Goal: Task Accomplishment & Management: Manage account settings

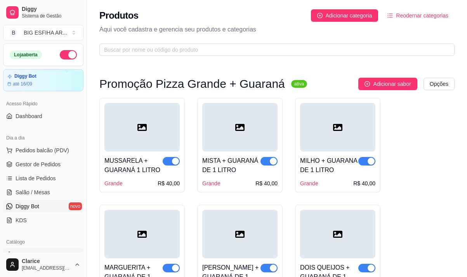
scroll to position [39, 0]
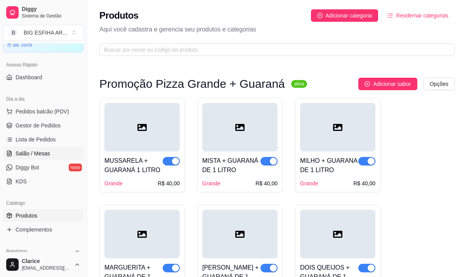
click at [16, 159] on link "Salão / Mesas" at bounding box center [43, 153] width 80 height 12
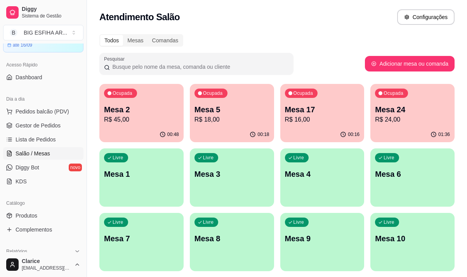
click at [316, 115] on div "Mesa 17 R$ 16,00" at bounding box center [322, 114] width 75 height 20
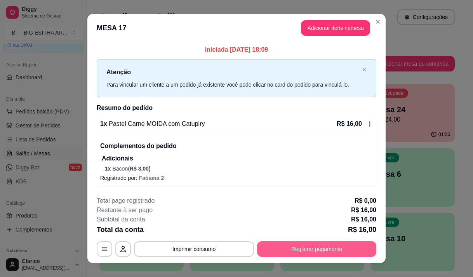
click at [306, 251] on button "Registrar pagamento" at bounding box center [316, 249] width 119 height 16
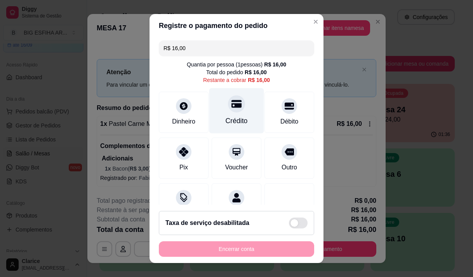
click at [240, 121] on div "Crédito" at bounding box center [236, 110] width 55 height 45
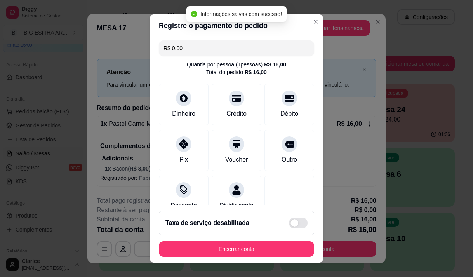
type input "R$ 0,00"
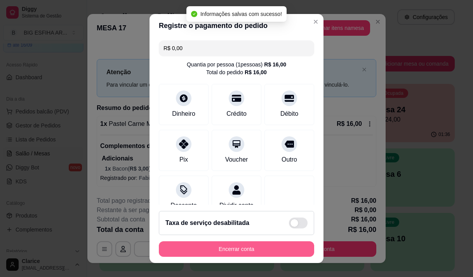
click at [264, 245] on button "Encerrar conta" at bounding box center [236, 249] width 155 height 16
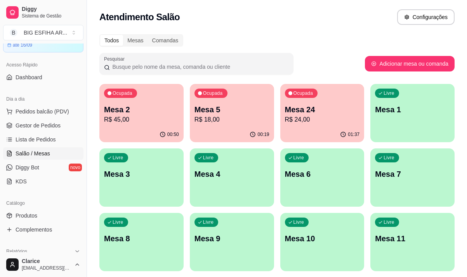
click at [150, 117] on p "R$ 45,00" at bounding box center [141, 119] width 75 height 9
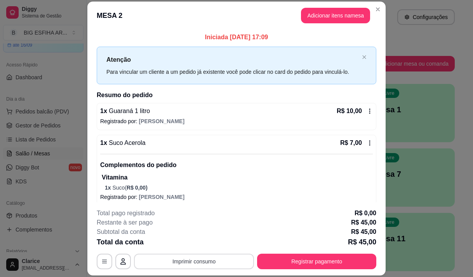
click at [177, 262] on button "Imprimir consumo" at bounding box center [194, 262] width 120 height 16
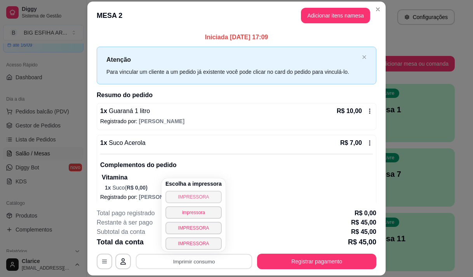
click at [191, 197] on button "IMPRESSORA" at bounding box center [193, 197] width 56 height 12
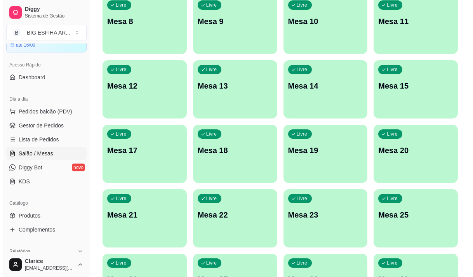
scroll to position [311, 0]
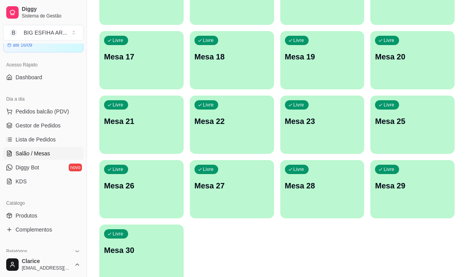
click at [132, 243] on div "Livre Mesa 30" at bounding box center [141, 249] width 84 height 49
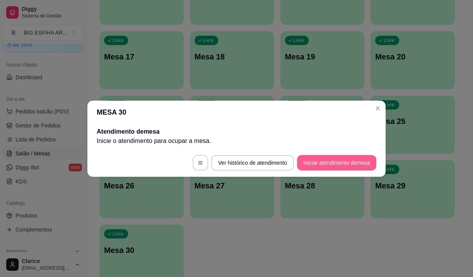
click at [336, 163] on button "Iniciar atendimento de mesa" at bounding box center [336, 163] width 79 height 16
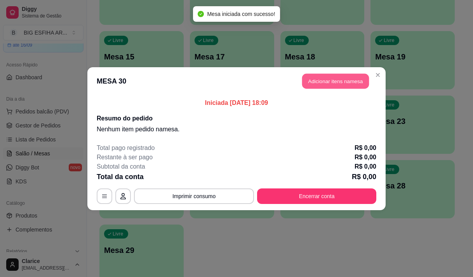
click at [342, 88] on button "Adicionar itens na mesa" at bounding box center [335, 80] width 67 height 15
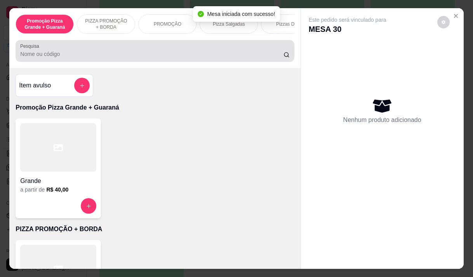
click at [173, 58] on input "Pesquisa" at bounding box center [151, 54] width 263 height 8
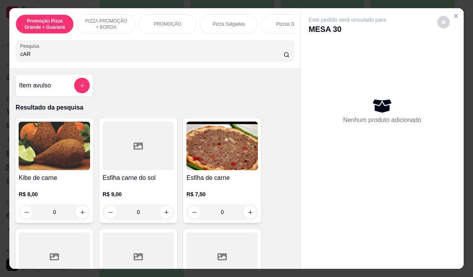
type input "cAR"
click at [200, 178] on h4 "Esfiha de carne" at bounding box center [221, 177] width 71 height 9
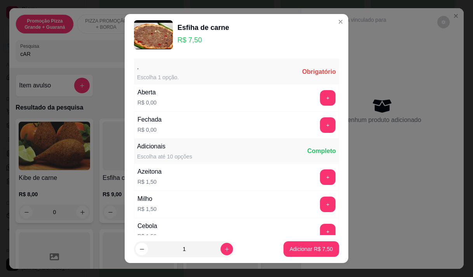
click at [324, 97] on div "Aberta R$ 0,00 +" at bounding box center [236, 97] width 205 height 27
click at [320, 99] on button "+" at bounding box center [328, 98] width 16 height 16
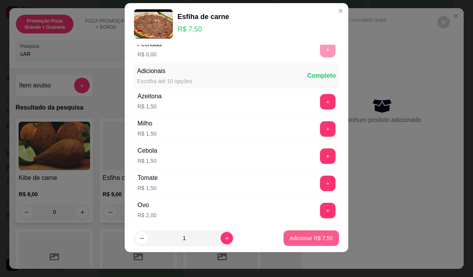
scroll to position [83, 0]
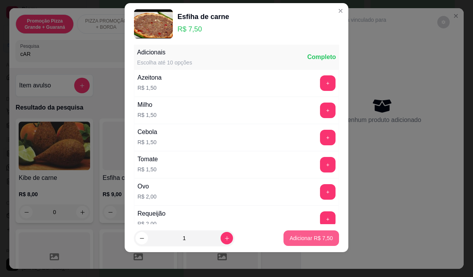
click at [293, 238] on p "Adicionar R$ 7,50" at bounding box center [311, 238] width 43 height 8
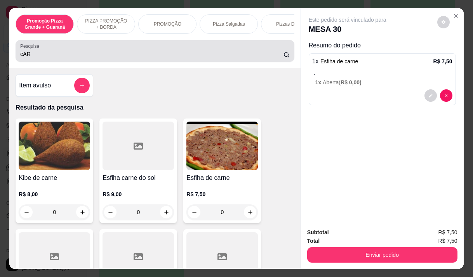
click at [35, 58] on input "cAR" at bounding box center [151, 54] width 263 height 8
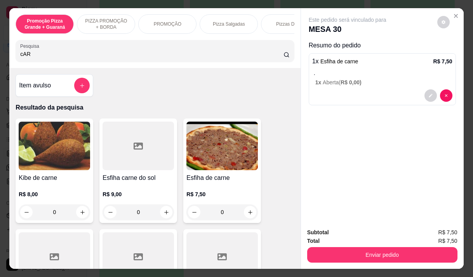
click at [35, 58] on input "cAR" at bounding box center [151, 54] width 263 height 8
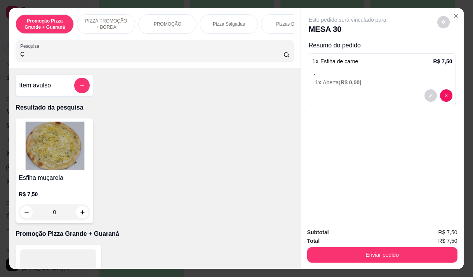
type input "Ç"
click at [22, 197] on p "R$ 7,50" at bounding box center [54, 194] width 71 height 8
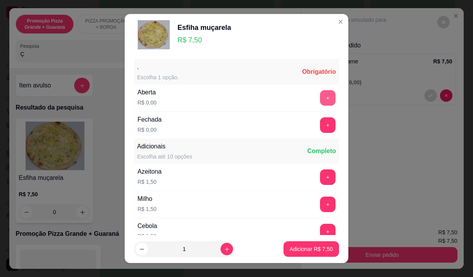
click at [320, 99] on button "+" at bounding box center [328, 98] width 16 height 16
click at [315, 99] on div ". Escolha 1 opção. Obrigatório Aberta R$ 0,00 + Fechada R$ 0,00 +" at bounding box center [236, 98] width 205 height 79
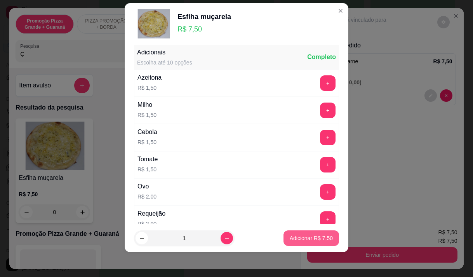
click at [290, 235] on p "Adicionar R$ 7,50" at bounding box center [311, 238] width 43 height 8
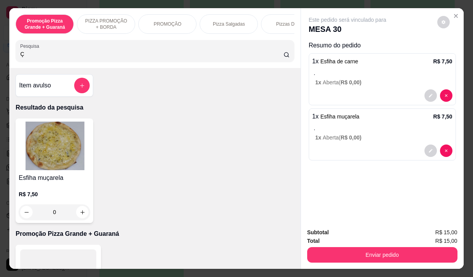
click at [409, 252] on button "Enviar pedido" at bounding box center [382, 255] width 150 height 16
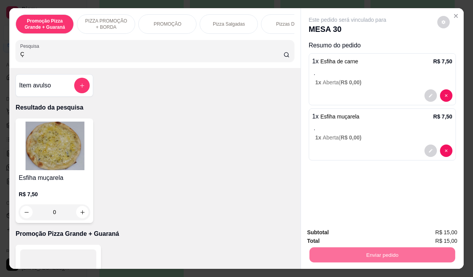
click at [366, 232] on button "Não registrar e enviar pedido" at bounding box center [356, 232] width 81 height 15
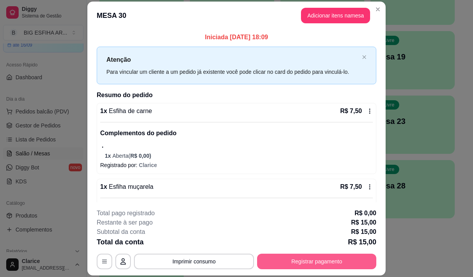
click at [344, 260] on button "Registrar pagamento" at bounding box center [316, 262] width 119 height 16
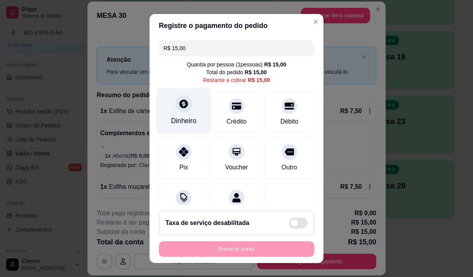
click at [175, 117] on div "Dinheiro" at bounding box center [184, 121] width 26 height 10
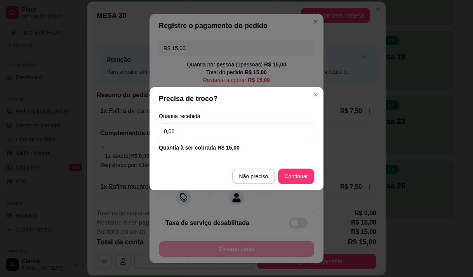
click at [184, 134] on input "0,00" at bounding box center [236, 132] width 155 height 16
drag, startPoint x: 184, startPoint y: 134, endPoint x: 187, endPoint y: 131, distance: 4.4
click at [184, 134] on input "0,00" at bounding box center [236, 132] width 155 height 16
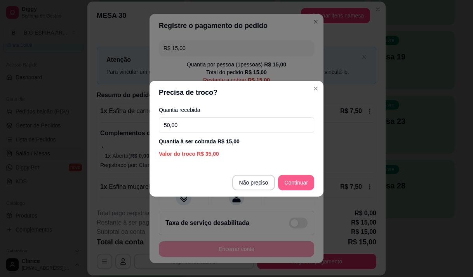
type input "50,00"
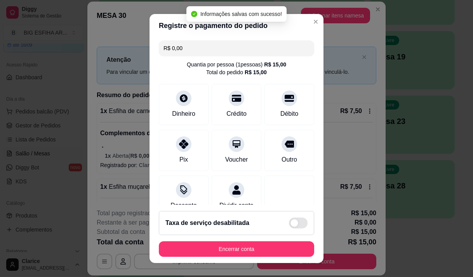
type input "R$ 0,00"
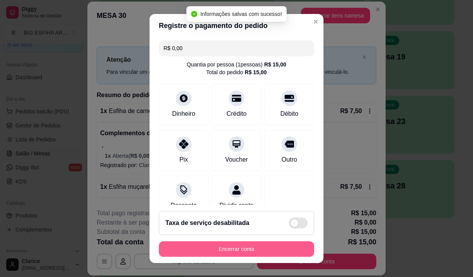
click at [277, 246] on button "Encerrar conta" at bounding box center [236, 249] width 155 height 16
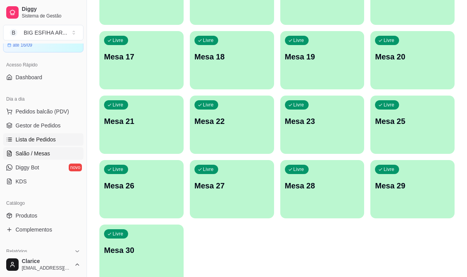
click at [23, 139] on span "Lista de Pedidos" at bounding box center [36, 140] width 40 height 8
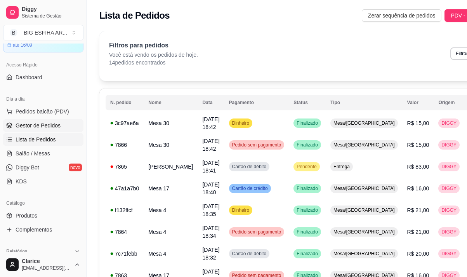
click at [27, 125] on span "Gestor de Pedidos" at bounding box center [38, 126] width 45 height 8
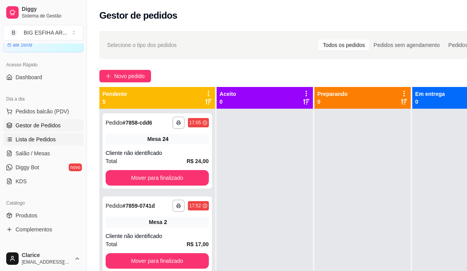
click at [42, 141] on span "Lista de Pedidos" at bounding box center [36, 140] width 40 height 8
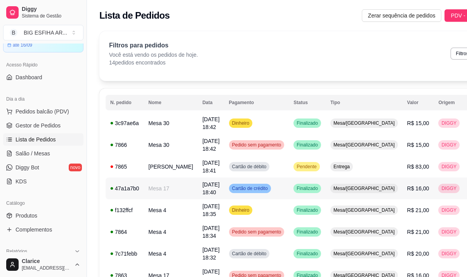
click at [164, 191] on td "Mesa 17" at bounding box center [171, 189] width 54 height 22
click at [132, 169] on div "7865" at bounding box center [124, 167] width 29 height 8
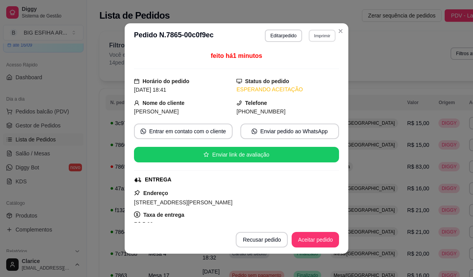
click at [313, 37] on button "Imprimir" at bounding box center [322, 36] width 27 height 12
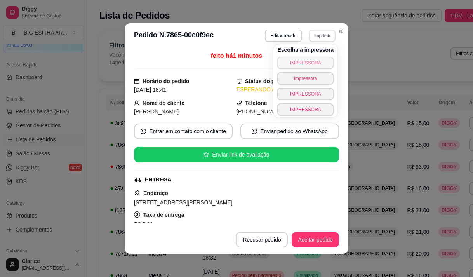
click at [311, 62] on button "IMPRESSORA" at bounding box center [305, 63] width 56 height 12
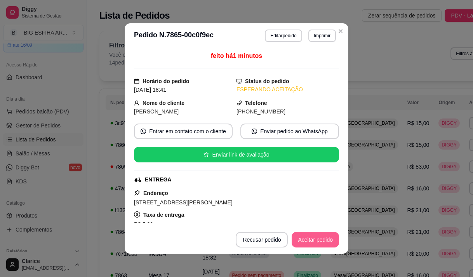
click at [309, 242] on button "Aceitar pedido" at bounding box center [315, 240] width 47 height 16
click at [310, 241] on button "Mover para preparo" at bounding box center [309, 239] width 58 height 15
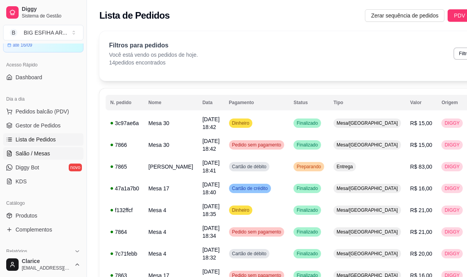
click at [45, 152] on span "Salão / Mesas" at bounding box center [33, 154] width 35 height 8
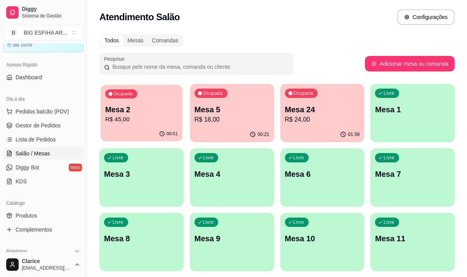
click at [145, 131] on div "00:51" at bounding box center [142, 134] width 82 height 15
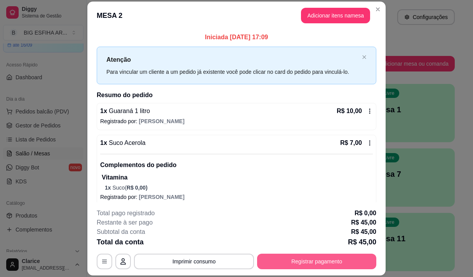
click at [291, 262] on button "Registrar pagamento" at bounding box center [316, 262] width 119 height 16
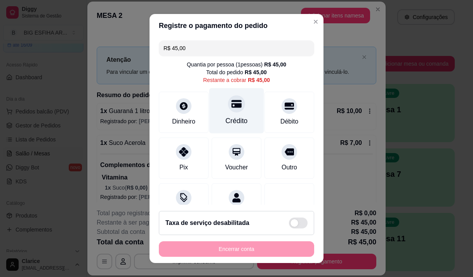
click at [226, 118] on div "Crédito" at bounding box center [237, 121] width 22 height 10
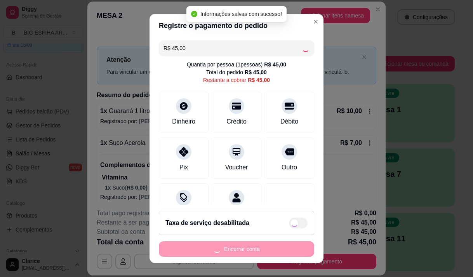
type input "R$ 0,00"
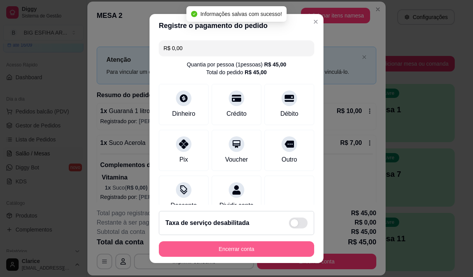
click at [191, 246] on button "Encerrar conta" at bounding box center [236, 249] width 155 height 16
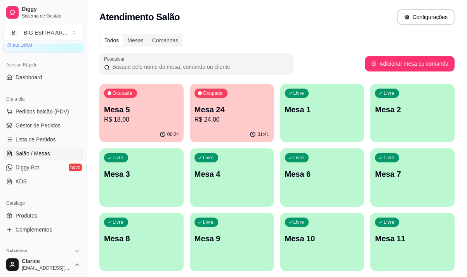
click at [215, 129] on div "01:41" at bounding box center [232, 134] width 84 height 15
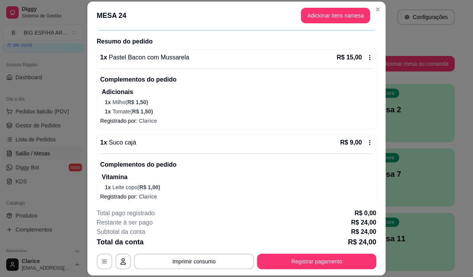
scroll to position [59, 0]
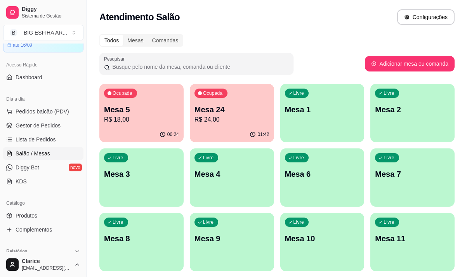
click at [126, 135] on div "00:24" at bounding box center [141, 134] width 84 height 15
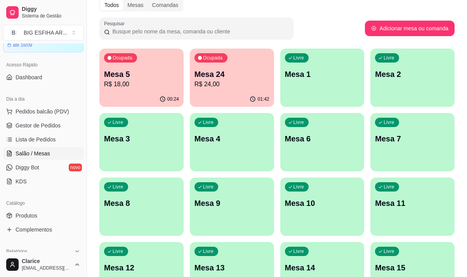
scroll to position [0, 0]
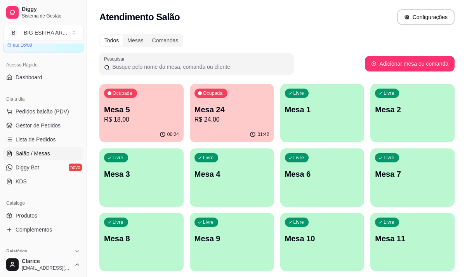
click at [221, 184] on div "Livre Mesa 4" at bounding box center [232, 172] width 84 height 49
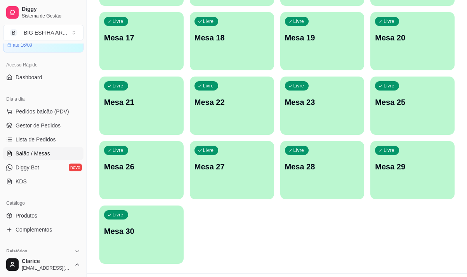
scroll to position [348, 0]
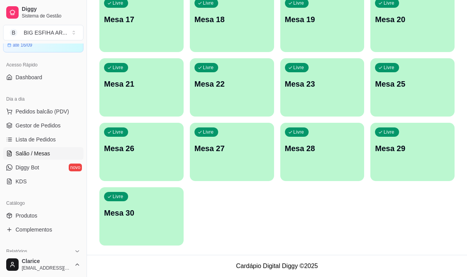
click at [127, 233] on div "Livre Mesa 30" at bounding box center [141, 211] width 84 height 49
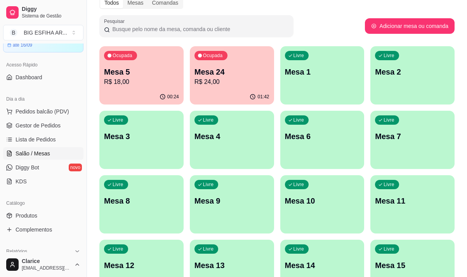
scroll to position [37, 0]
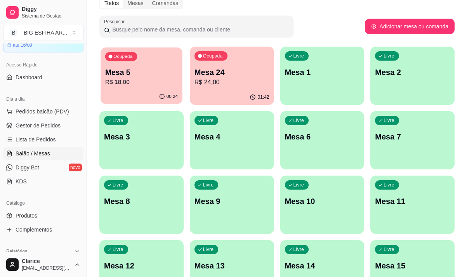
click at [138, 80] on p "R$ 18,00" at bounding box center [141, 82] width 73 height 9
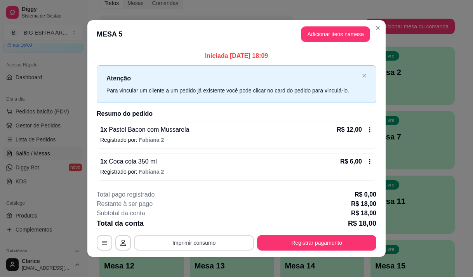
click at [188, 247] on button "Imprimir consumo" at bounding box center [194, 243] width 120 height 16
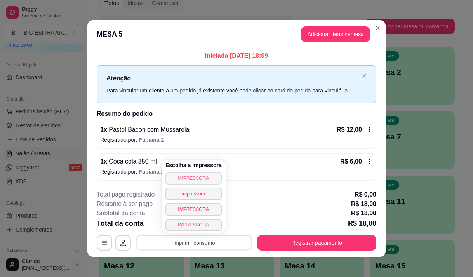
click at [194, 178] on button "IMPRESSORA" at bounding box center [193, 178] width 56 height 12
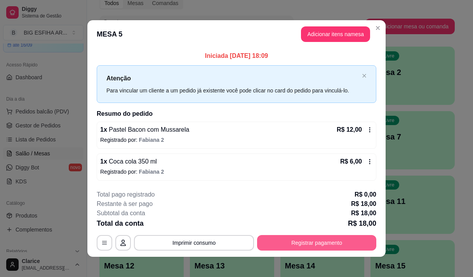
click at [290, 241] on button "Registrar pagamento" at bounding box center [316, 243] width 119 height 16
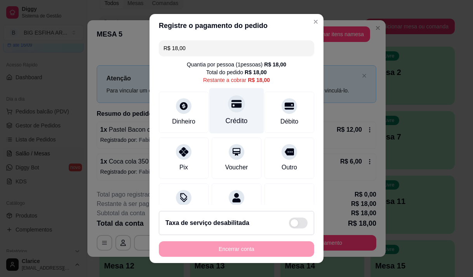
click at [231, 106] on icon at bounding box center [236, 104] width 10 height 10
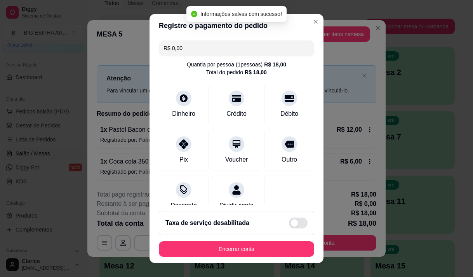
type input "R$ 0,00"
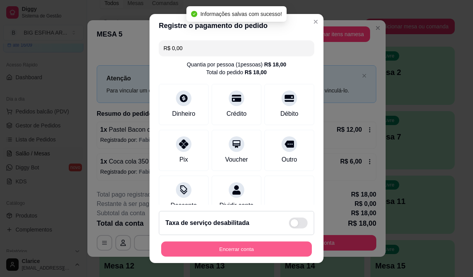
click at [237, 249] on button "Encerrar conta" at bounding box center [236, 249] width 151 height 15
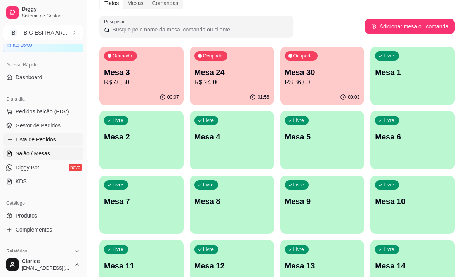
click at [44, 141] on span "Lista de Pedidos" at bounding box center [36, 140] width 40 height 8
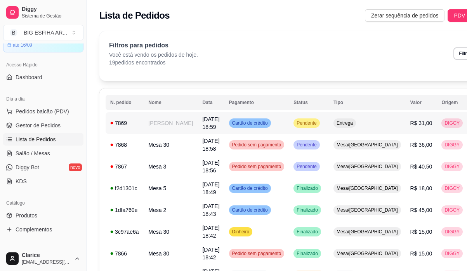
click at [198, 128] on td "[DATE] 18:59" at bounding box center [211, 123] width 26 height 22
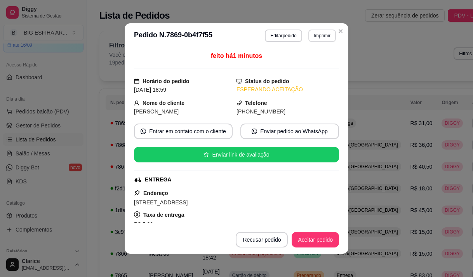
click at [320, 35] on button "Imprimir" at bounding box center [322, 36] width 28 height 12
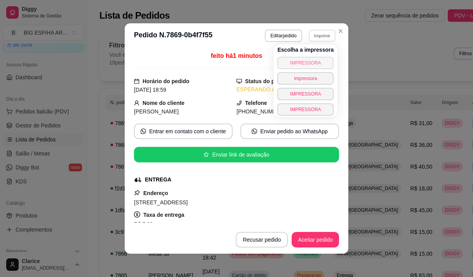
click at [307, 63] on button "IMPRESSORA" at bounding box center [305, 63] width 56 height 12
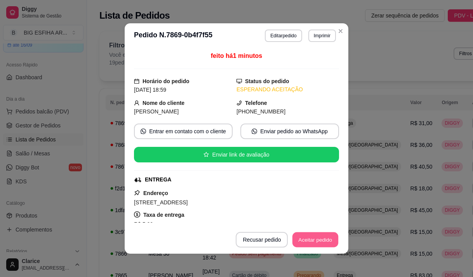
click at [324, 238] on button "Aceitar pedido" at bounding box center [315, 239] width 46 height 15
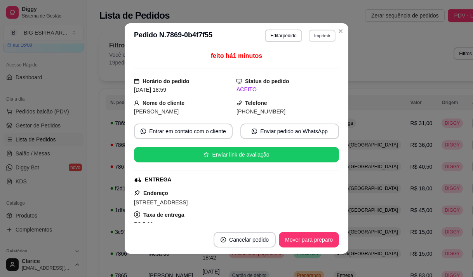
click at [317, 36] on button "Imprimir" at bounding box center [322, 36] width 27 height 12
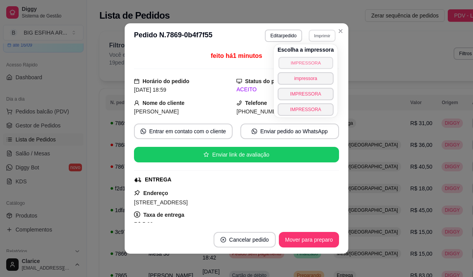
click at [319, 62] on button "IMPRESSORA" at bounding box center [305, 63] width 54 height 12
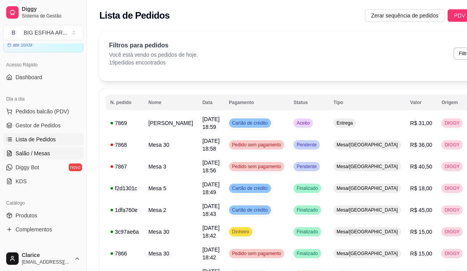
click at [43, 156] on span "Salão / Mesas" at bounding box center [33, 154] width 35 height 8
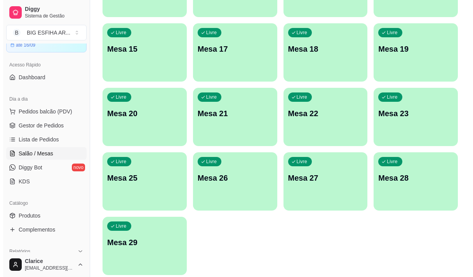
scroll to position [348, 0]
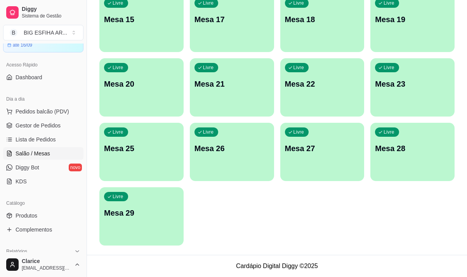
click at [155, 231] on div "Livre Mesa 29" at bounding box center [141, 211] width 84 height 49
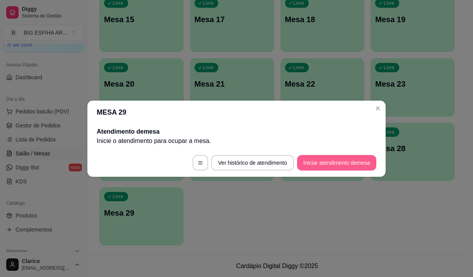
click at [322, 164] on button "Iniciar atendimento de mesa" at bounding box center [336, 163] width 79 height 16
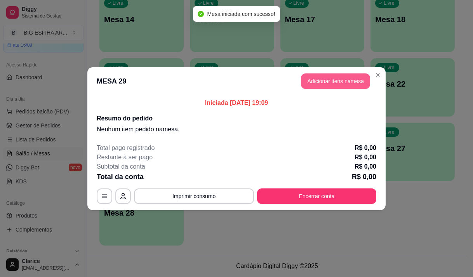
click at [315, 80] on button "Adicionar itens na mesa" at bounding box center [335, 81] width 69 height 16
click at [112, 53] on input "Pesquisa" at bounding box center [151, 54] width 263 height 8
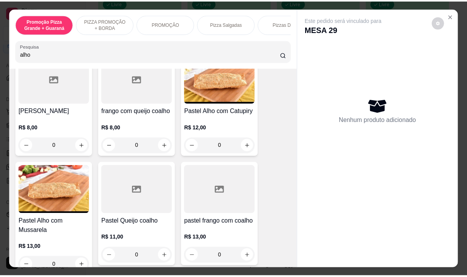
scroll to position [194, 0]
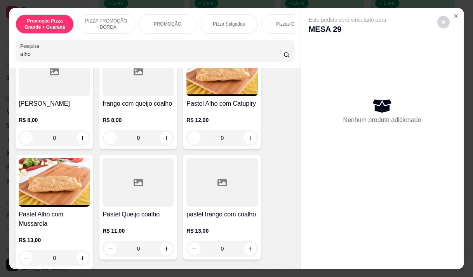
type input "alho"
click at [44, 228] on h4 "Pastel Alho com Mussarela" at bounding box center [54, 219] width 71 height 19
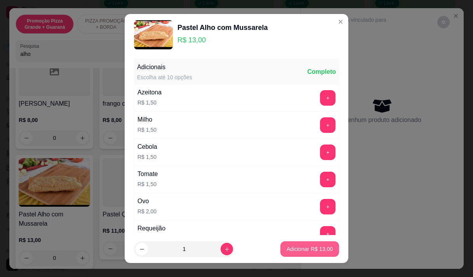
click at [313, 248] on p "Adicionar R$ 13,00" at bounding box center [310, 249] width 46 height 8
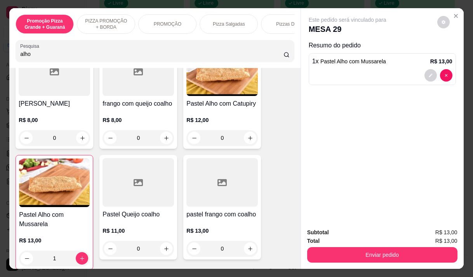
type input "1"
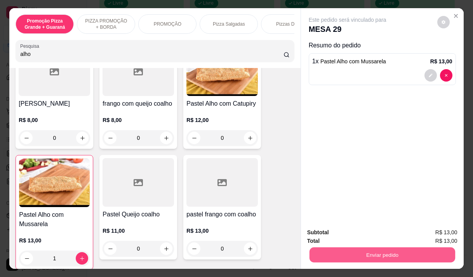
click at [380, 251] on button "Enviar pedido" at bounding box center [382, 254] width 146 height 15
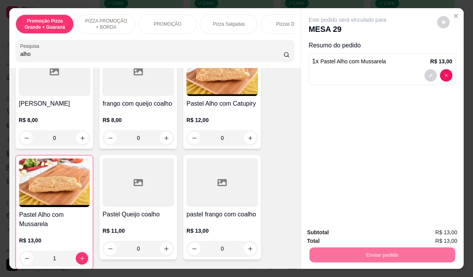
click at [343, 236] on button "Não registrar e enviar pedido" at bounding box center [356, 232] width 81 height 15
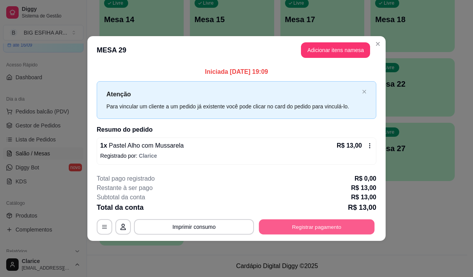
click at [301, 223] on button "Registrar pagamento" at bounding box center [317, 226] width 116 height 15
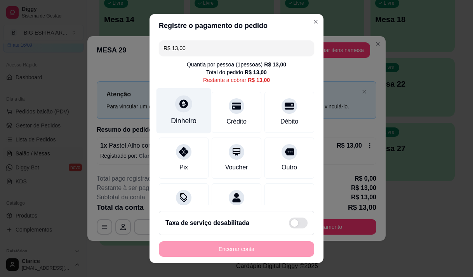
click at [182, 127] on div "Dinheiro" at bounding box center [184, 110] width 55 height 45
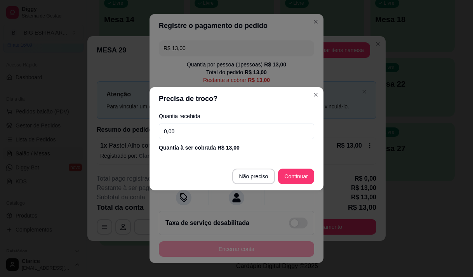
click at [187, 131] on input "0,00" at bounding box center [236, 132] width 155 height 16
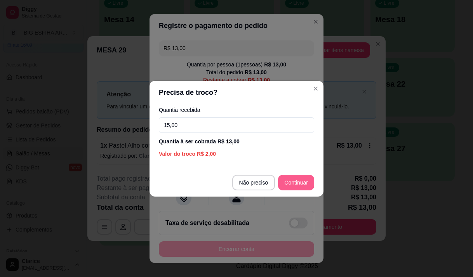
type input "15,00"
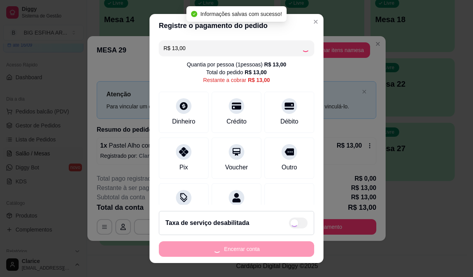
type input "R$ 0,00"
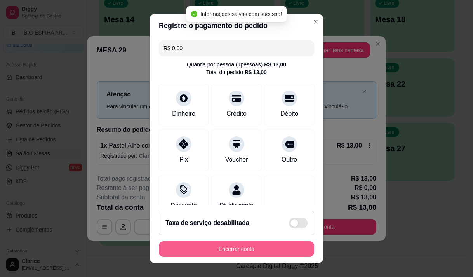
click at [240, 253] on button "Encerrar conta" at bounding box center [236, 249] width 155 height 16
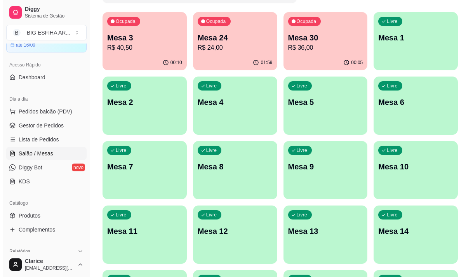
scroll to position [0, 0]
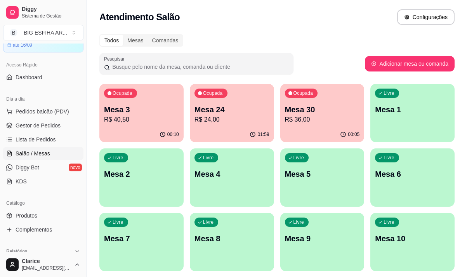
click at [127, 117] on p "R$ 40,50" at bounding box center [141, 119] width 75 height 9
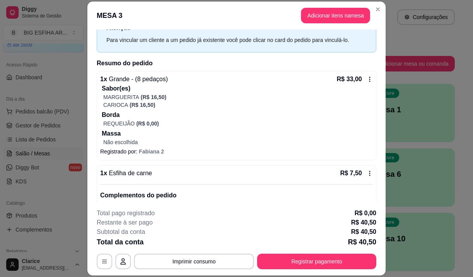
scroll to position [68, 0]
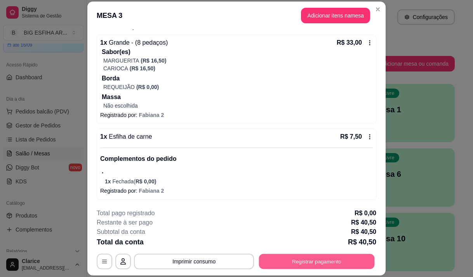
click at [311, 263] on button "Registrar pagamento" at bounding box center [317, 261] width 116 height 15
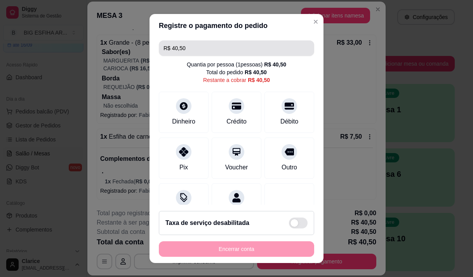
click at [189, 47] on input "R$ 40,50" at bounding box center [237, 48] width 146 height 16
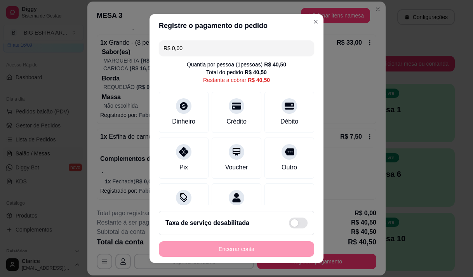
scroll to position [32, 0]
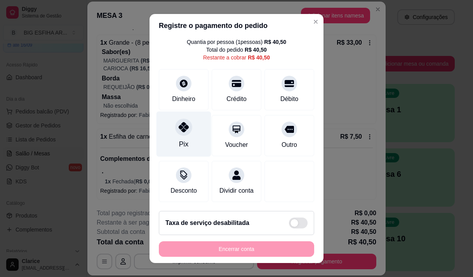
click at [187, 124] on div "Pix" at bounding box center [184, 133] width 55 height 45
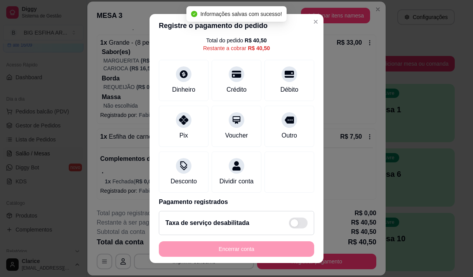
click at [259, 243] on div "Encerrar conta" at bounding box center [236, 249] width 155 height 16
click at [260, 247] on div "Encerrar conta" at bounding box center [236, 249] width 155 height 16
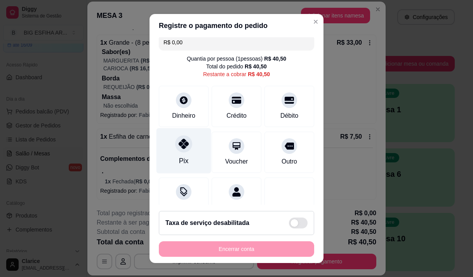
scroll to position [0, 0]
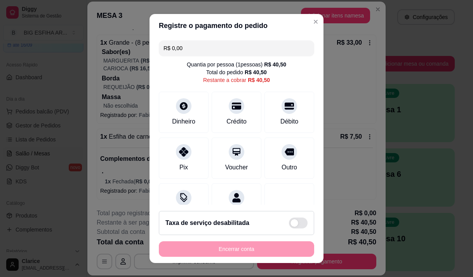
click at [182, 38] on div "R$ 0,00 Quantia por pessoa ( 1 pessoas) R$ 40,50 Total do pedido R$ 40,50 Resta…" at bounding box center [237, 121] width 174 height 168
click at [182, 44] on input "R$ 0,00" at bounding box center [237, 48] width 146 height 16
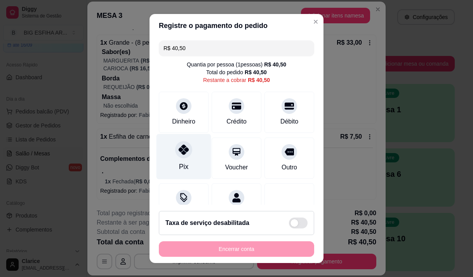
click at [179, 154] on icon at bounding box center [184, 149] width 10 height 10
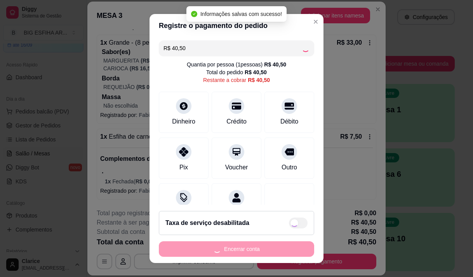
type input "R$ 0,00"
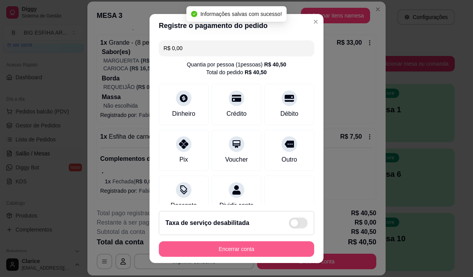
click at [218, 251] on button "Encerrar conta" at bounding box center [236, 249] width 155 height 16
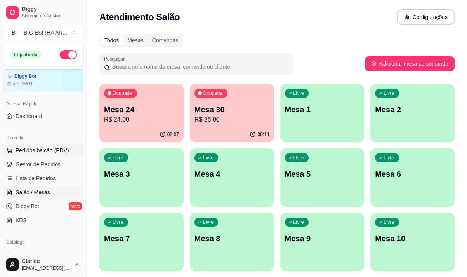
click at [41, 147] on span "Pedidos balcão (PDV)" at bounding box center [43, 150] width 54 height 8
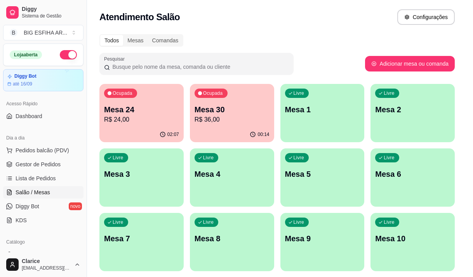
click at [332, 29] on p "Entrega" at bounding box center [334, 33] width 19 height 8
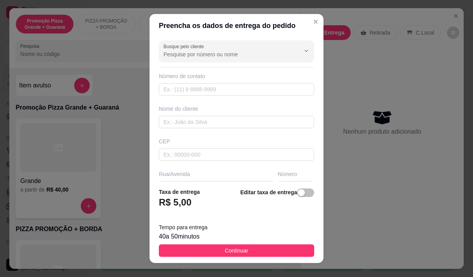
click at [246, 51] on input "Busque pelo cliente" at bounding box center [226, 54] width 124 height 8
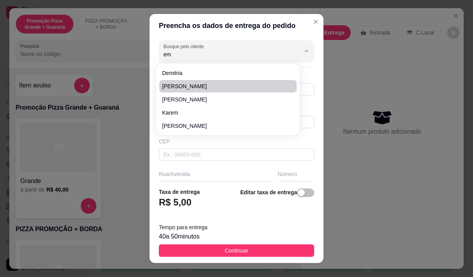
click at [176, 87] on span "[PERSON_NAME]" at bounding box center [224, 86] width 124 height 8
type input "[PERSON_NAME]"
type input "85996060262"
type input "[PERSON_NAME]"
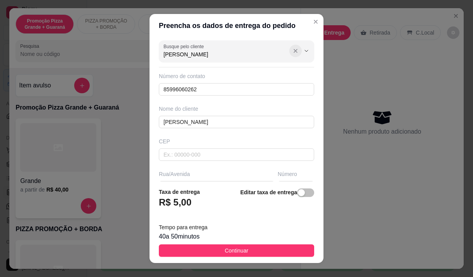
type input "[PERSON_NAME]"
click at [294, 52] on icon "Show suggestions" at bounding box center [295, 50] width 3 height 3
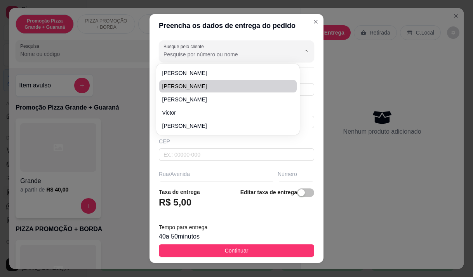
click at [352, 130] on div "Preencha os dados de entrega do pedido Busque pelo cliente Número de contato 85…" at bounding box center [236, 138] width 473 height 277
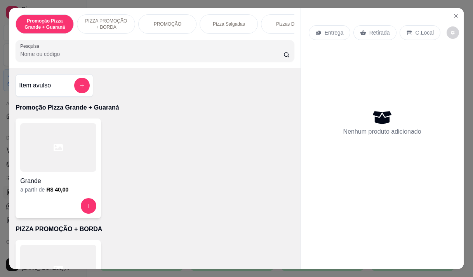
click at [325, 29] on p "Entrega" at bounding box center [334, 33] width 19 height 8
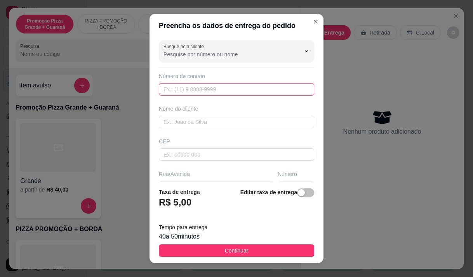
click at [228, 87] on input "text" at bounding box center [236, 89] width 155 height 12
type input "[PHONE_NUMBER]"
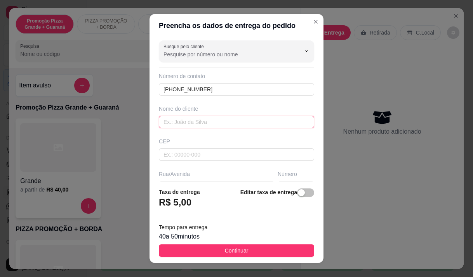
click at [216, 120] on input "text" at bounding box center [236, 122] width 155 height 12
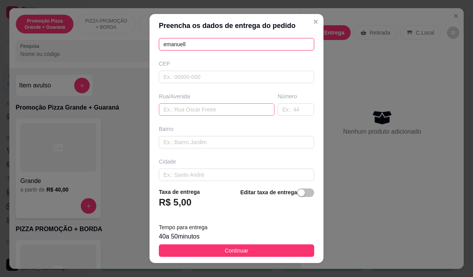
type input "emanuell"
click at [188, 111] on input "text" at bounding box center [217, 109] width 116 height 12
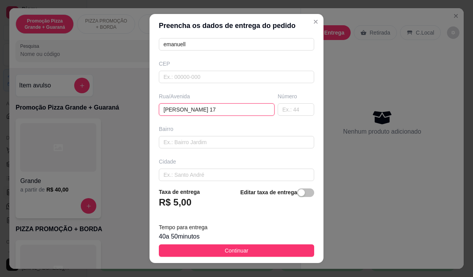
type input "[PERSON_NAME] 178"
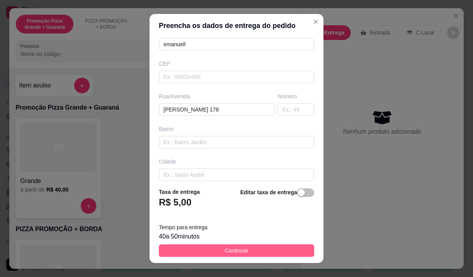
click at [202, 250] on button "Continuar" at bounding box center [236, 250] width 155 height 12
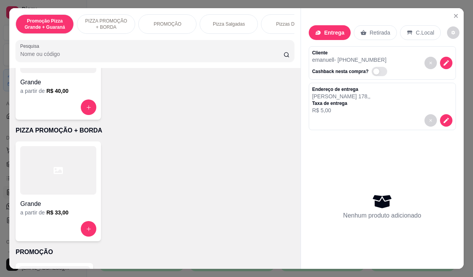
scroll to position [117, 0]
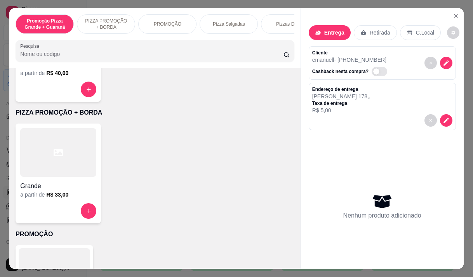
click at [62, 204] on div "Grande a partir de R$ 33,00" at bounding box center [58, 174] width 85 height 100
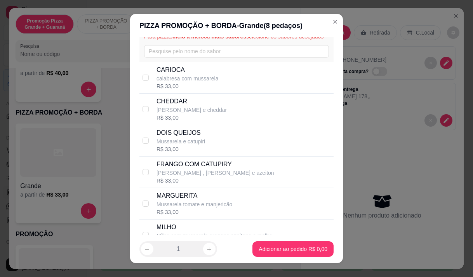
click at [183, 169] on p "FRANGO COM CATUPIRY" at bounding box center [216, 164] width 118 height 9
checkbox input "true"
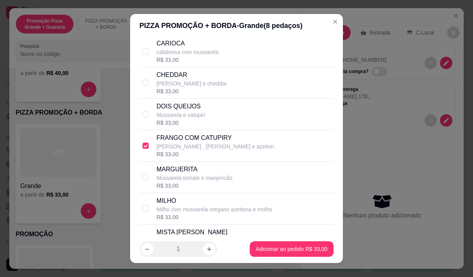
scroll to position [78, 0]
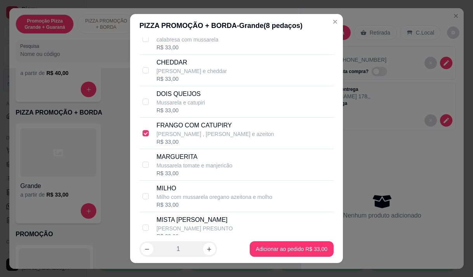
click at [187, 162] on p "MARGUERITA" at bounding box center [195, 156] width 76 height 9
checkbox input "true"
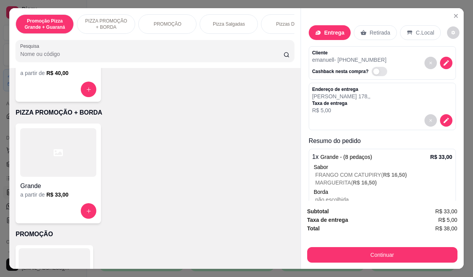
click at [227, 21] on p "Pizza Salgadas" at bounding box center [229, 24] width 32 height 6
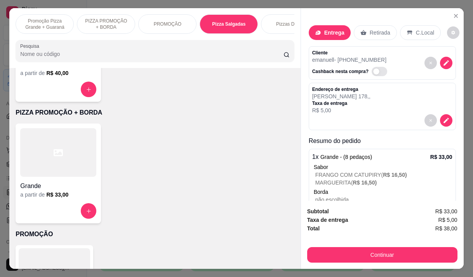
scroll to position [19, 0]
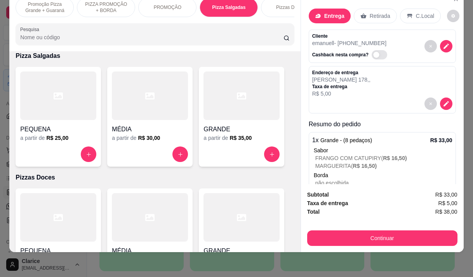
click at [252, 132] on h4 "GRANDE" at bounding box center [242, 129] width 76 height 9
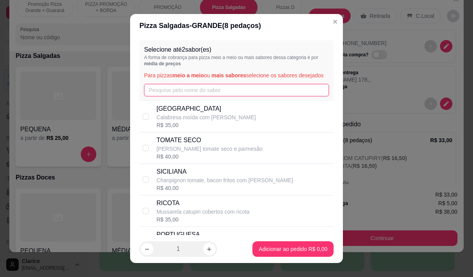
click at [160, 96] on input "text" at bounding box center [236, 90] width 185 height 12
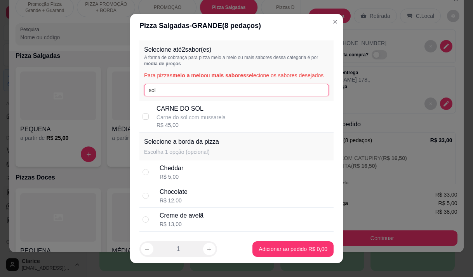
type input "sol"
click at [169, 121] on p "Carne do sol com mussarela" at bounding box center [191, 117] width 69 height 8
checkbox input "true"
click at [167, 96] on input "sol" at bounding box center [236, 90] width 185 height 12
type input "s"
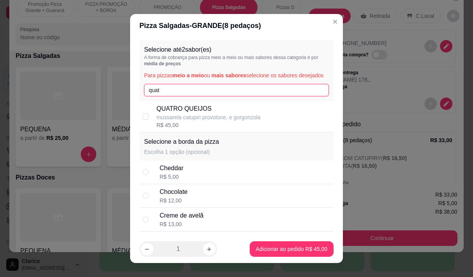
type input "quat"
click at [181, 121] on p "mussarela catupiri provolone, e gorgonzola" at bounding box center [209, 117] width 104 height 8
checkbox input "true"
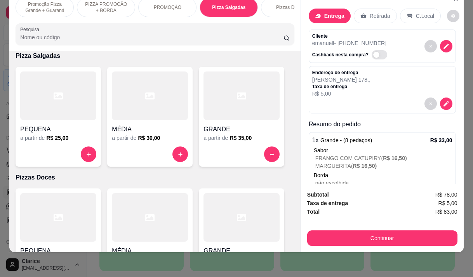
scroll to position [0, 0]
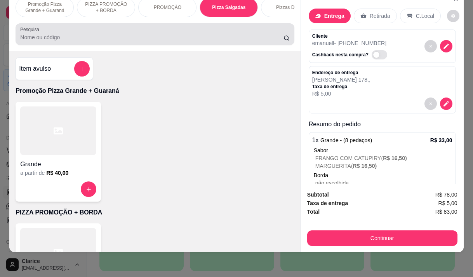
click at [195, 42] on div at bounding box center [154, 34] width 269 height 16
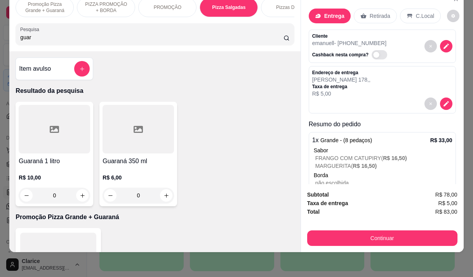
type input "guar"
click at [59, 163] on h4 "Guaraná 1 litro" at bounding box center [54, 161] width 71 height 9
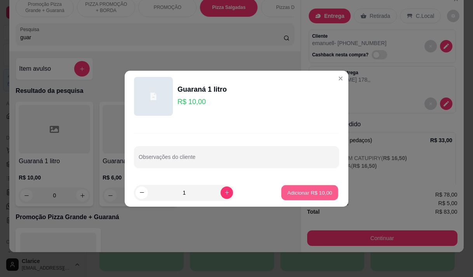
click at [304, 189] on p "Adicionar R$ 10,00" at bounding box center [309, 192] width 45 height 7
type input "1"
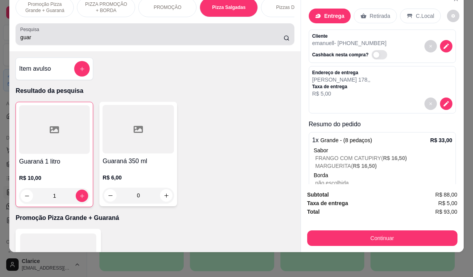
click at [53, 34] on input "guar" at bounding box center [151, 37] width 263 height 8
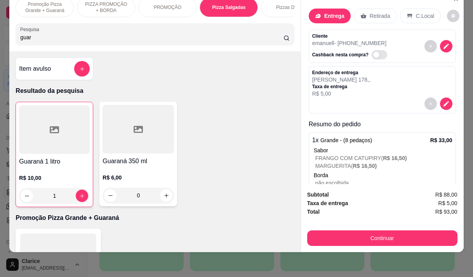
click at [53, 34] on input "guar" at bounding box center [151, 37] width 263 height 8
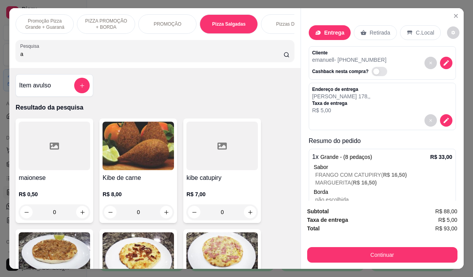
type input "a"
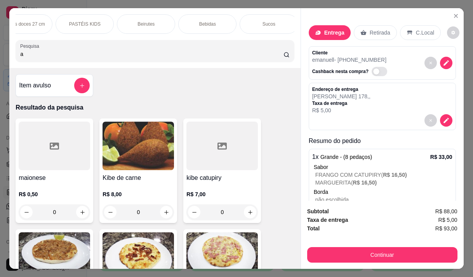
scroll to position [0, 575]
click at [200, 17] on div "Bebidas" at bounding box center [206, 23] width 58 height 19
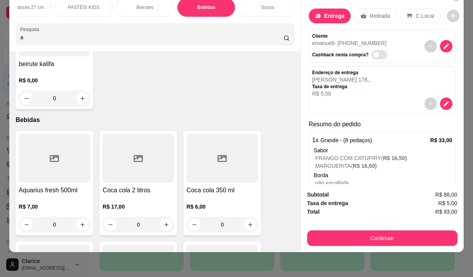
scroll to position [12955, 0]
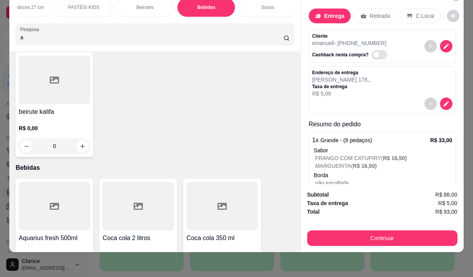
click at [43, 251] on p "R$ 7,00" at bounding box center [54, 255] width 71 height 8
click at [307, 200] on strong "Taxa de entrega" at bounding box center [327, 203] width 41 height 6
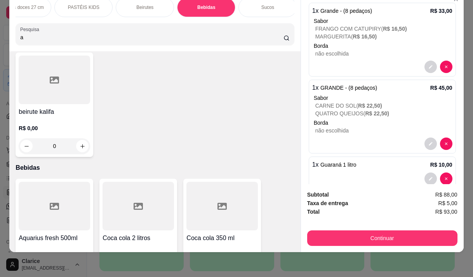
scroll to position [145, 0]
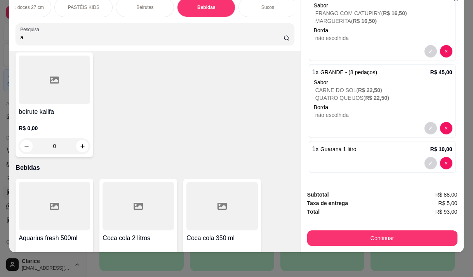
click at [35, 243] on div "R$ 7,00 0" at bounding box center [54, 261] width 71 height 37
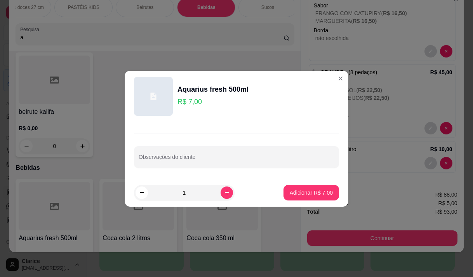
click at [319, 191] on p "Adicionar R$ 7,00" at bounding box center [311, 193] width 43 height 8
type input "1"
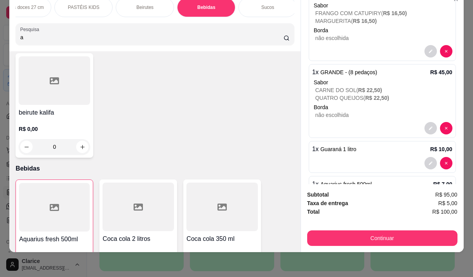
scroll to position [12956, 0]
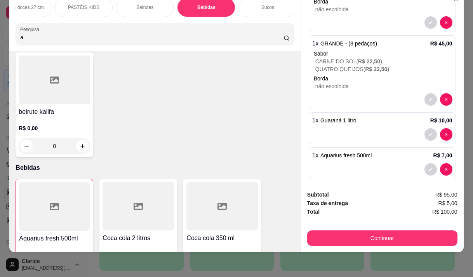
scroll to position [180, 0]
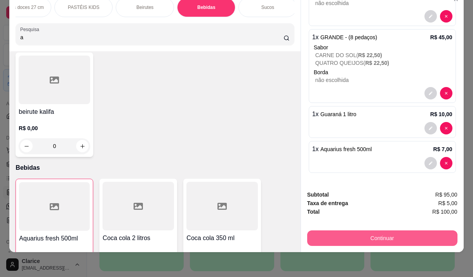
click at [356, 233] on button "Continuar" at bounding box center [382, 238] width 150 height 16
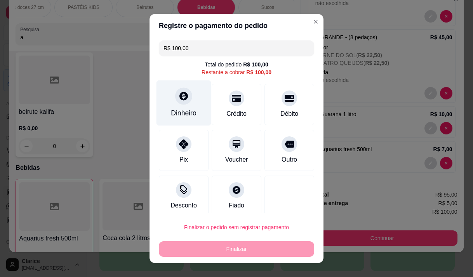
click at [178, 108] on div "Dinheiro" at bounding box center [184, 102] width 55 height 45
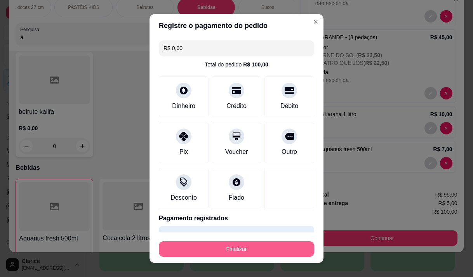
type input "R$ 0,00"
click at [293, 243] on button "Finalizar" at bounding box center [236, 249] width 155 height 16
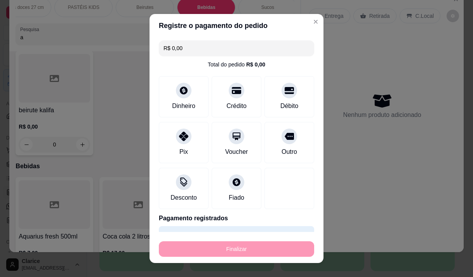
type input "0"
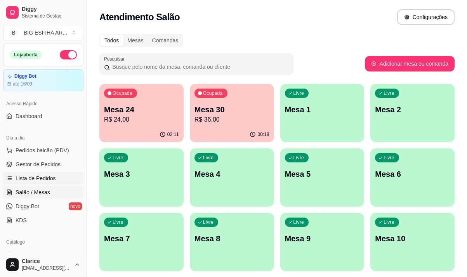
click at [38, 178] on span "Lista de Pedidos" at bounding box center [36, 178] width 40 height 8
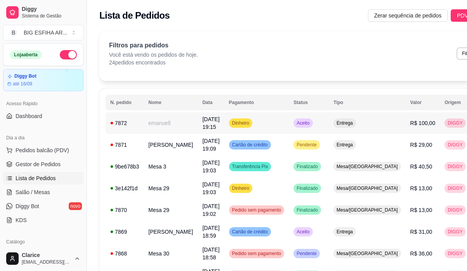
click at [198, 124] on td "[DATE] 19:15" at bounding box center [211, 123] width 26 height 22
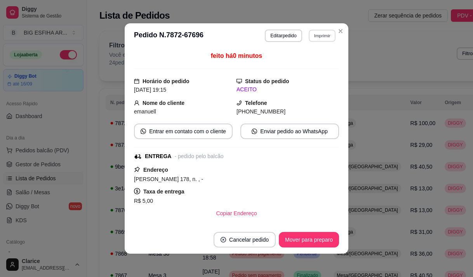
click at [311, 37] on button "Imprimir" at bounding box center [322, 36] width 27 height 12
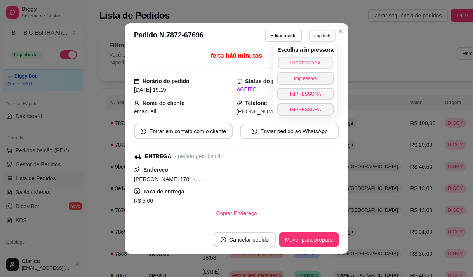
click at [307, 61] on button "IMPRESSORA" at bounding box center [305, 63] width 54 height 12
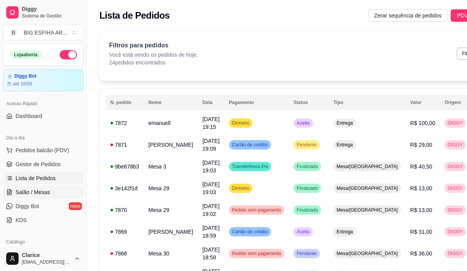
click at [33, 195] on span "Salão / Mesas" at bounding box center [33, 192] width 35 height 8
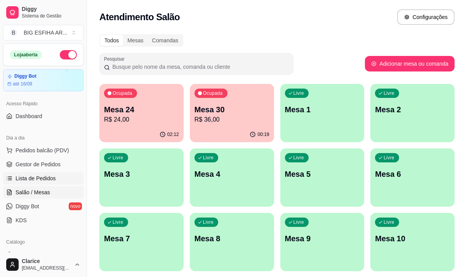
click at [33, 179] on span "Lista de Pedidos" at bounding box center [36, 178] width 40 height 8
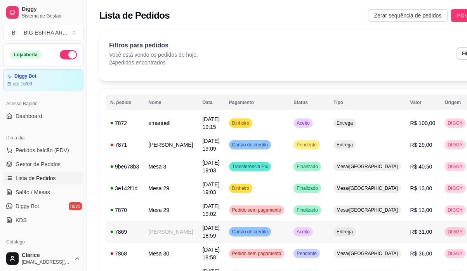
click at [158, 237] on td "[PERSON_NAME]" at bounding box center [171, 232] width 54 height 22
click at [159, 155] on td "[PERSON_NAME]" at bounding box center [171, 145] width 54 height 22
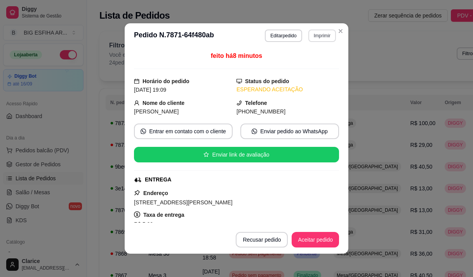
click at [313, 36] on button "Imprimir" at bounding box center [322, 36] width 28 height 12
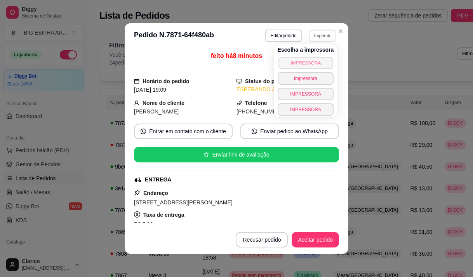
click at [310, 63] on button "IMPRESSORA" at bounding box center [305, 63] width 54 height 12
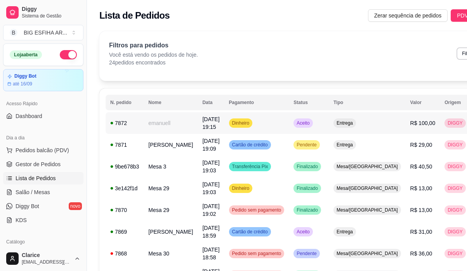
click at [147, 131] on td "emanuell" at bounding box center [171, 123] width 54 height 22
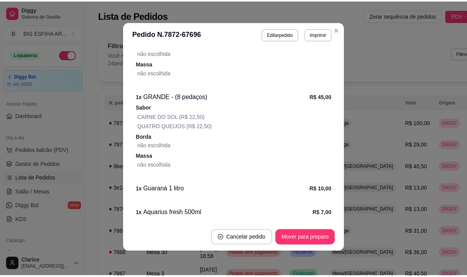
scroll to position [316, 0]
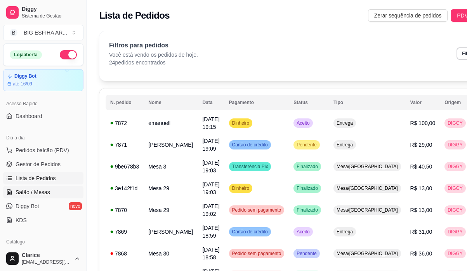
click at [42, 193] on span "Salão / Mesas" at bounding box center [33, 192] width 35 height 8
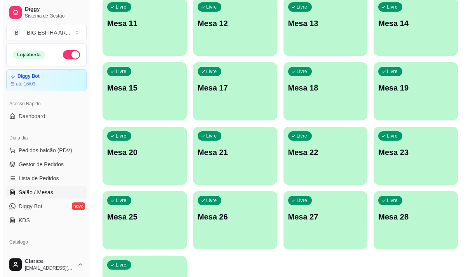
scroll to position [348, 0]
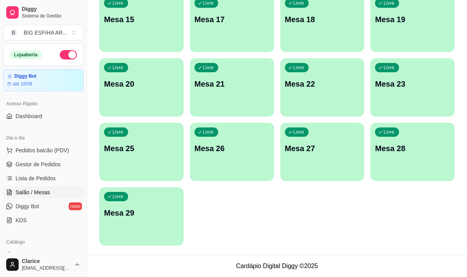
click at [144, 222] on div "Livre Mesa 29" at bounding box center [141, 211] width 84 height 49
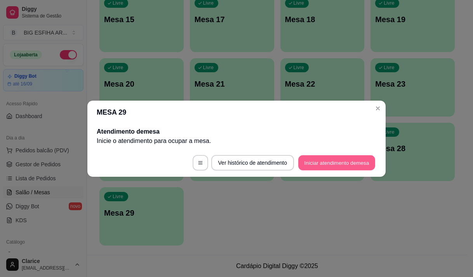
click at [336, 166] on button "Iniciar atendimento de mesa" at bounding box center [336, 162] width 77 height 15
click at [336, 166] on footer "Ver histórico de atendimento Iniciar atendimento de mesa" at bounding box center [236, 163] width 298 height 28
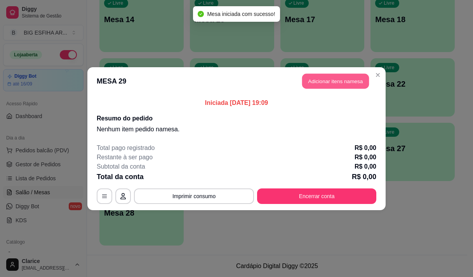
click at [323, 85] on button "Adicionar itens na mesa" at bounding box center [335, 80] width 67 height 15
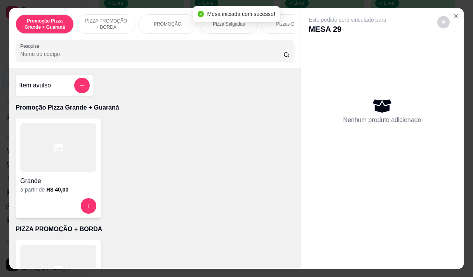
click at [148, 62] on div "Pesquisa" at bounding box center [155, 51] width 278 height 22
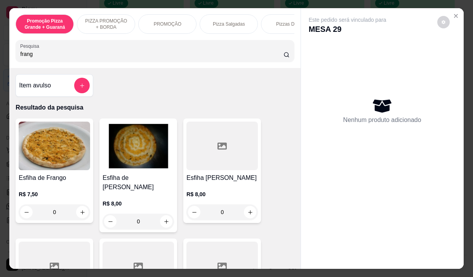
type input "frang"
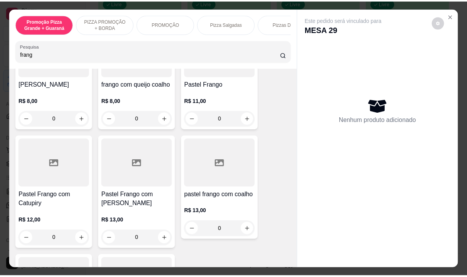
scroll to position [194, 0]
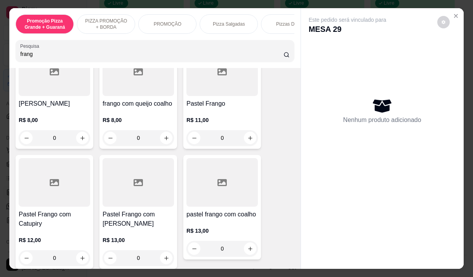
click at [205, 108] on div "R$ 11,00 0" at bounding box center [221, 126] width 71 height 37
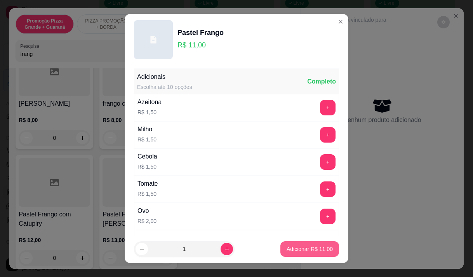
click at [320, 246] on p "Adicionar R$ 11,00" at bounding box center [310, 249] width 46 height 8
type input "1"
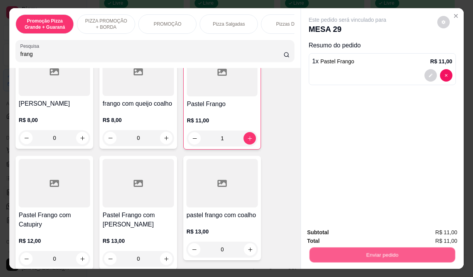
click at [379, 247] on button "Enviar pedido" at bounding box center [382, 254] width 146 height 15
click at [368, 252] on button "Enviar pedido" at bounding box center [382, 254] width 146 height 15
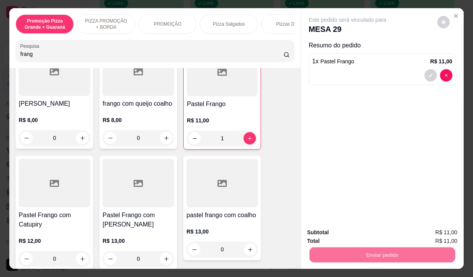
click at [355, 233] on button "Não registrar e enviar pedido" at bounding box center [356, 232] width 81 height 15
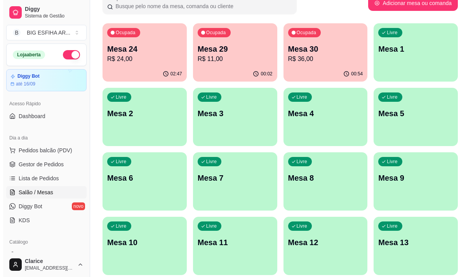
scroll to position [37, 0]
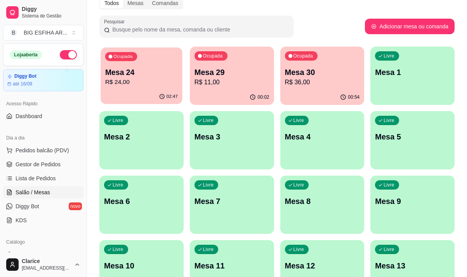
click at [140, 82] on p "R$ 24,00" at bounding box center [141, 82] width 73 height 9
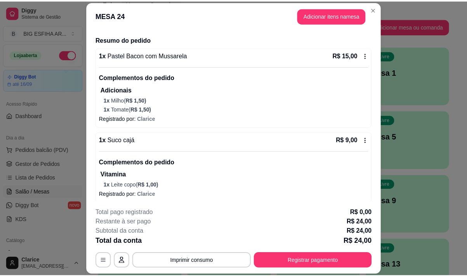
scroll to position [59, 0]
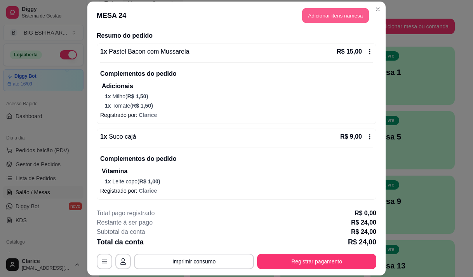
click at [356, 10] on button "Adicionar itens na mesa" at bounding box center [335, 15] width 67 height 15
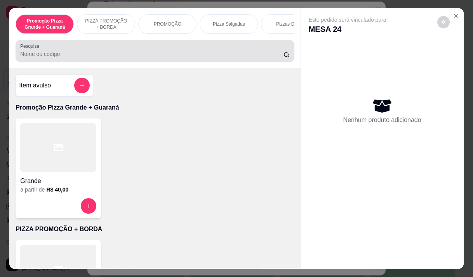
click at [111, 52] on div at bounding box center [154, 51] width 269 height 16
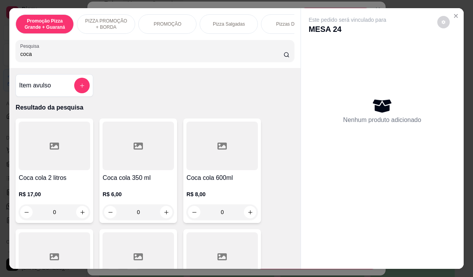
type input "coca"
click at [133, 183] on h4 "Coca cola 350 ml" at bounding box center [138, 177] width 71 height 9
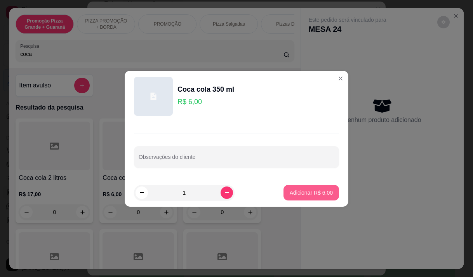
click at [328, 188] on button "Adicionar R$ 6,00" at bounding box center [312, 193] width 56 height 16
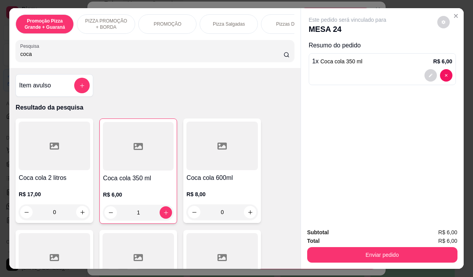
type input "1"
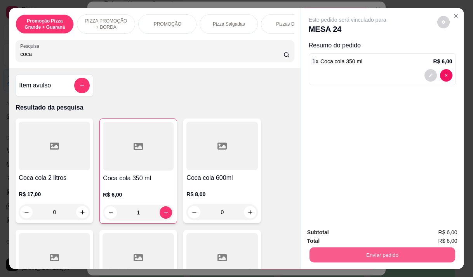
click at [366, 251] on button "Enviar pedido" at bounding box center [382, 254] width 146 height 15
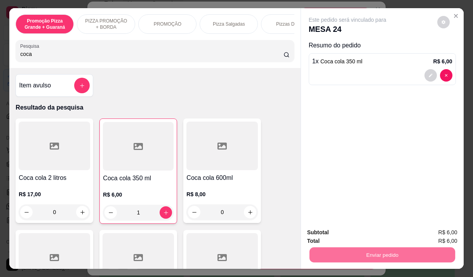
click at [335, 230] on button "Não registrar e enviar pedido" at bounding box center [356, 232] width 81 height 15
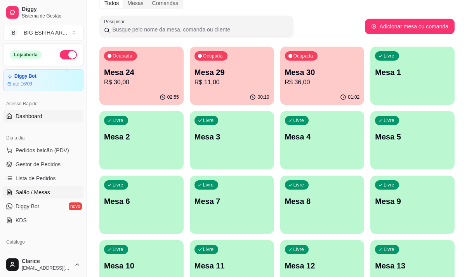
click at [54, 113] on link "Dashboard" at bounding box center [43, 116] width 80 height 12
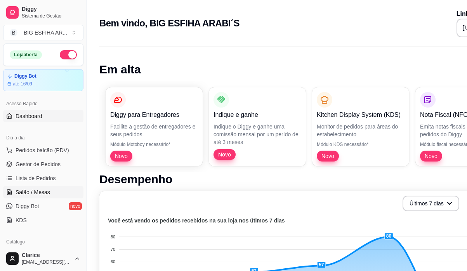
click at [37, 190] on span "Salão / Mesas" at bounding box center [33, 192] width 35 height 8
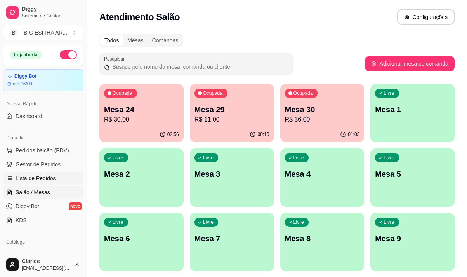
click at [38, 178] on span "Lista de Pedidos" at bounding box center [36, 178] width 40 height 8
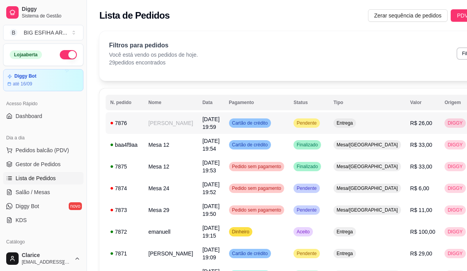
click at [167, 129] on td "[PERSON_NAME]" at bounding box center [171, 123] width 54 height 22
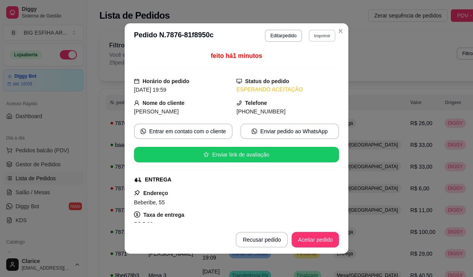
click at [314, 32] on button "Imprimir" at bounding box center [322, 36] width 27 height 12
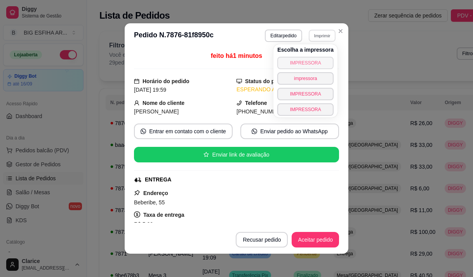
click at [319, 63] on button "IMPRESSORA" at bounding box center [305, 63] width 56 height 12
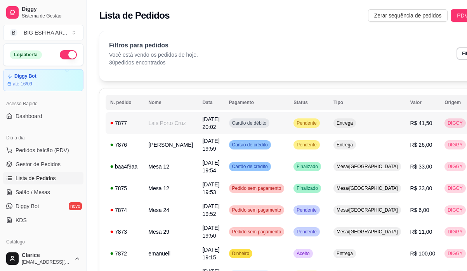
click at [202, 129] on span "[DATE] 20:02" at bounding box center [210, 123] width 17 height 14
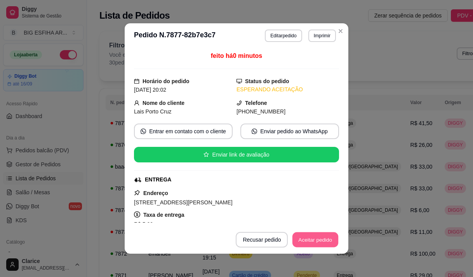
click at [299, 238] on button "Aceitar pedido" at bounding box center [315, 239] width 46 height 15
click at [299, 240] on button "Mover para preparo" at bounding box center [309, 239] width 58 height 15
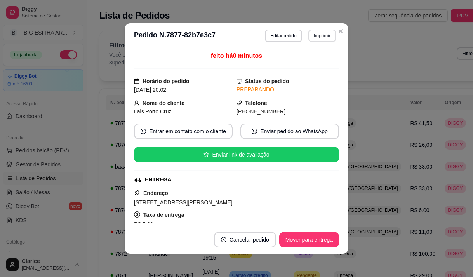
click at [326, 32] on button "Imprimir" at bounding box center [322, 36] width 28 height 12
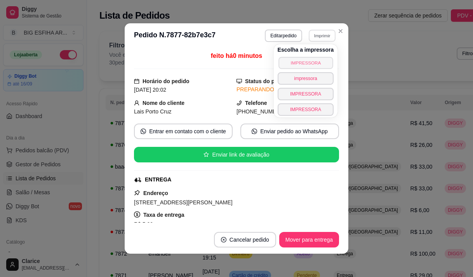
click at [306, 59] on button "IMPRESSORA" at bounding box center [305, 63] width 54 height 12
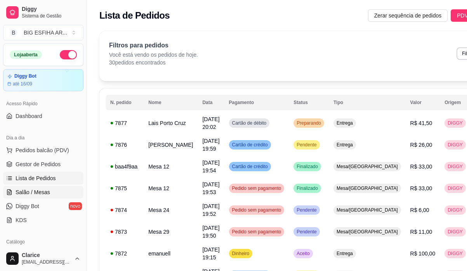
click at [41, 193] on span "Salão / Mesas" at bounding box center [33, 192] width 35 height 8
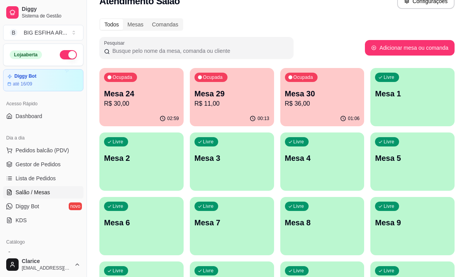
scroll to position [39, 0]
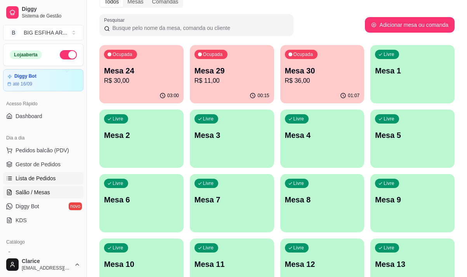
click at [52, 176] on span "Lista de Pedidos" at bounding box center [36, 178] width 40 height 8
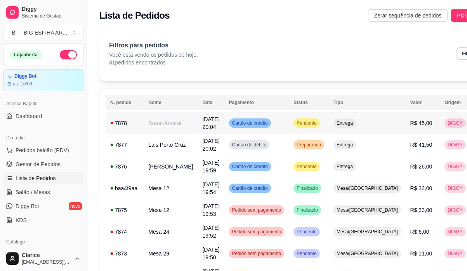
click at [158, 120] on td "Breno Amaral" at bounding box center [171, 123] width 54 height 22
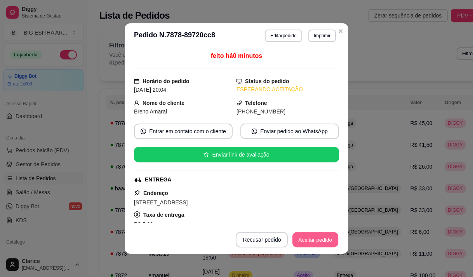
click at [318, 242] on button "Aceitar pedido" at bounding box center [315, 239] width 46 height 15
click at [318, 242] on button "Mover para preparo" at bounding box center [309, 239] width 58 height 15
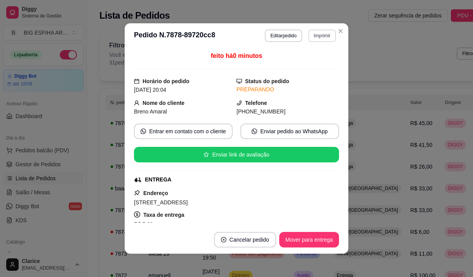
click at [324, 31] on button "Imprimir" at bounding box center [322, 36] width 28 height 12
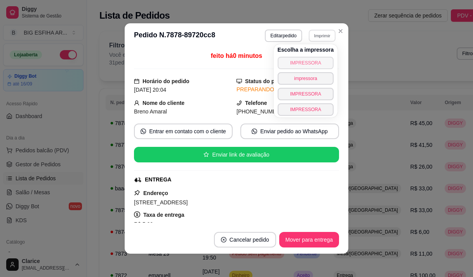
click at [313, 61] on button "IMPRESSORA" at bounding box center [306, 63] width 56 height 12
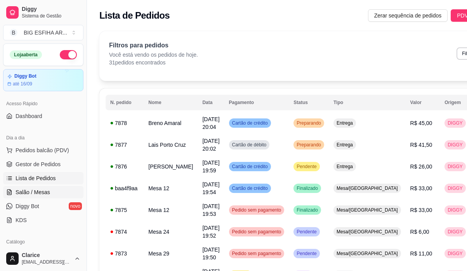
click at [31, 191] on span "Salão / Mesas" at bounding box center [33, 192] width 35 height 8
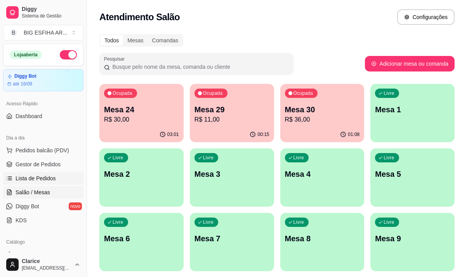
click at [35, 178] on span "Lista de Pedidos" at bounding box center [36, 178] width 40 height 8
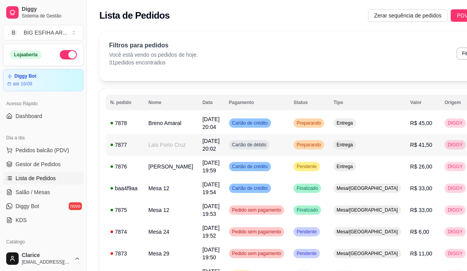
click at [161, 151] on td "Lais Porto Cruz" at bounding box center [171, 145] width 54 height 22
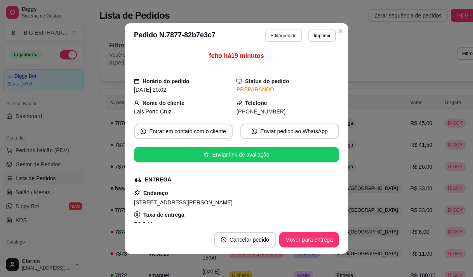
click at [277, 39] on button "Editar pedido" at bounding box center [283, 36] width 37 height 12
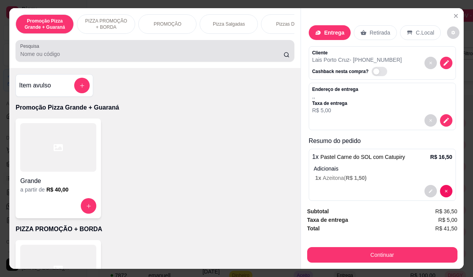
click at [226, 58] on input "Pesquisa" at bounding box center [151, 54] width 263 height 8
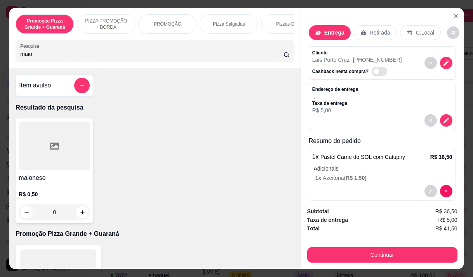
type input "maio"
click at [63, 186] on div "R$ 0,50 0" at bounding box center [54, 201] width 71 height 37
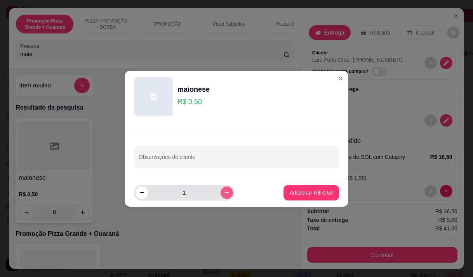
click at [224, 195] on icon "increase-product-quantity" at bounding box center [227, 193] width 6 height 6
type input "4"
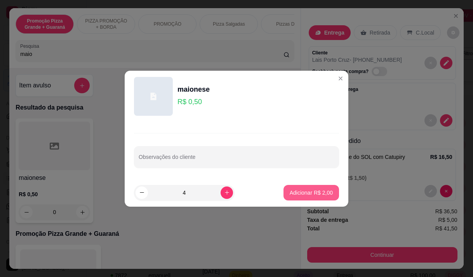
click at [291, 191] on p "Adicionar R$ 2,00" at bounding box center [311, 193] width 43 height 8
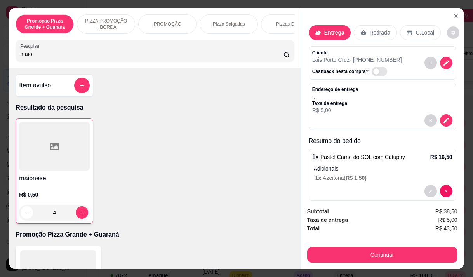
type input "4"
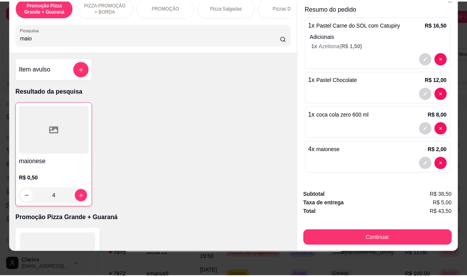
scroll to position [19, 0]
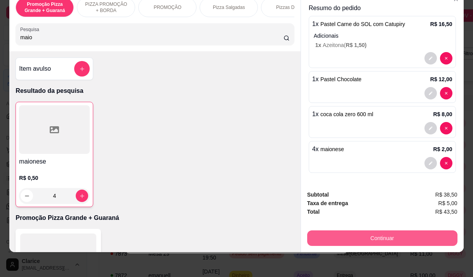
click at [379, 231] on button "Continuar" at bounding box center [382, 238] width 150 height 16
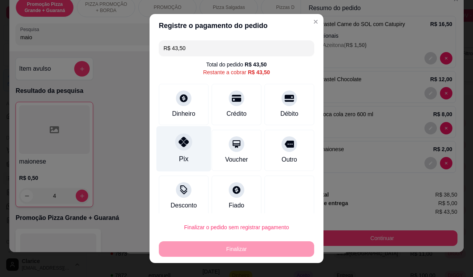
click at [186, 152] on div "Pix" at bounding box center [184, 148] width 55 height 45
type input "R$ 0,00"
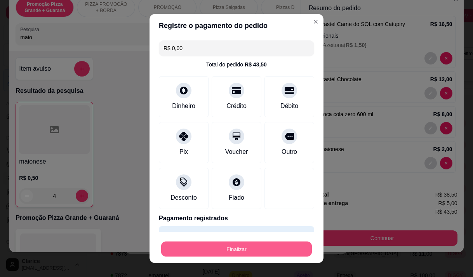
click at [221, 244] on button "Finalizar" at bounding box center [236, 249] width 151 height 15
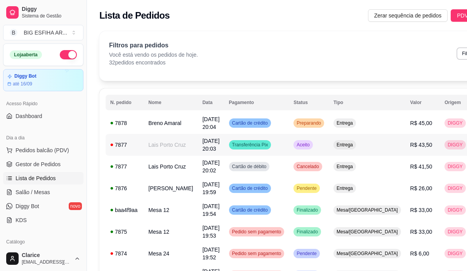
click at [154, 156] on td "Lais Porto Cruz" at bounding box center [171, 145] width 54 height 22
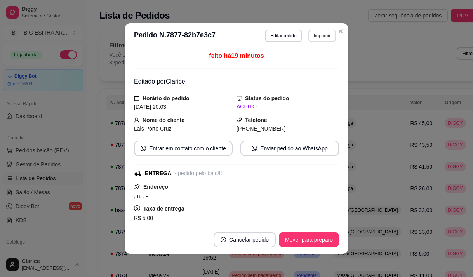
click at [315, 36] on button "Imprimir" at bounding box center [322, 36] width 28 height 12
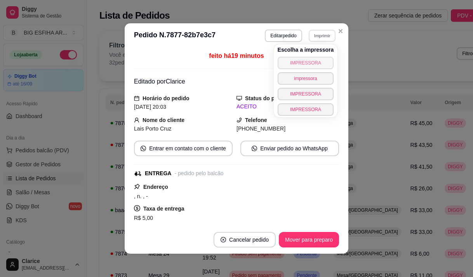
click at [310, 63] on button "IMPRESSORA" at bounding box center [306, 63] width 56 height 12
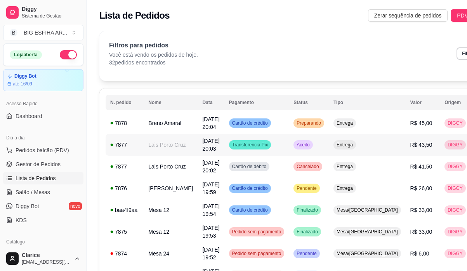
click at [165, 150] on td "Lais Porto Cruz" at bounding box center [171, 145] width 54 height 22
click at [164, 199] on td "[PERSON_NAME]" at bounding box center [171, 189] width 54 height 22
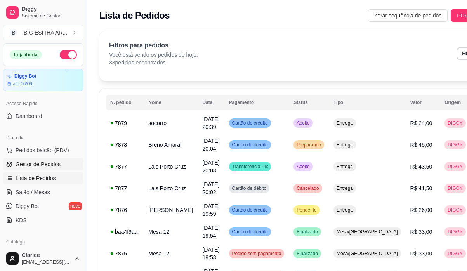
click at [55, 162] on span "Gestor de Pedidos" at bounding box center [38, 164] width 45 height 8
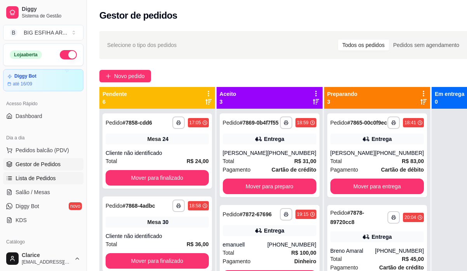
click at [36, 181] on span "Lista de Pedidos" at bounding box center [36, 178] width 40 height 8
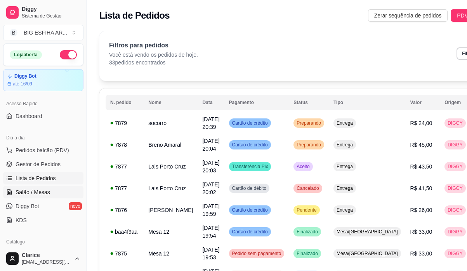
click at [50, 192] on link "Salão / Mesas" at bounding box center [43, 192] width 80 height 12
